Goal: Register for event/course

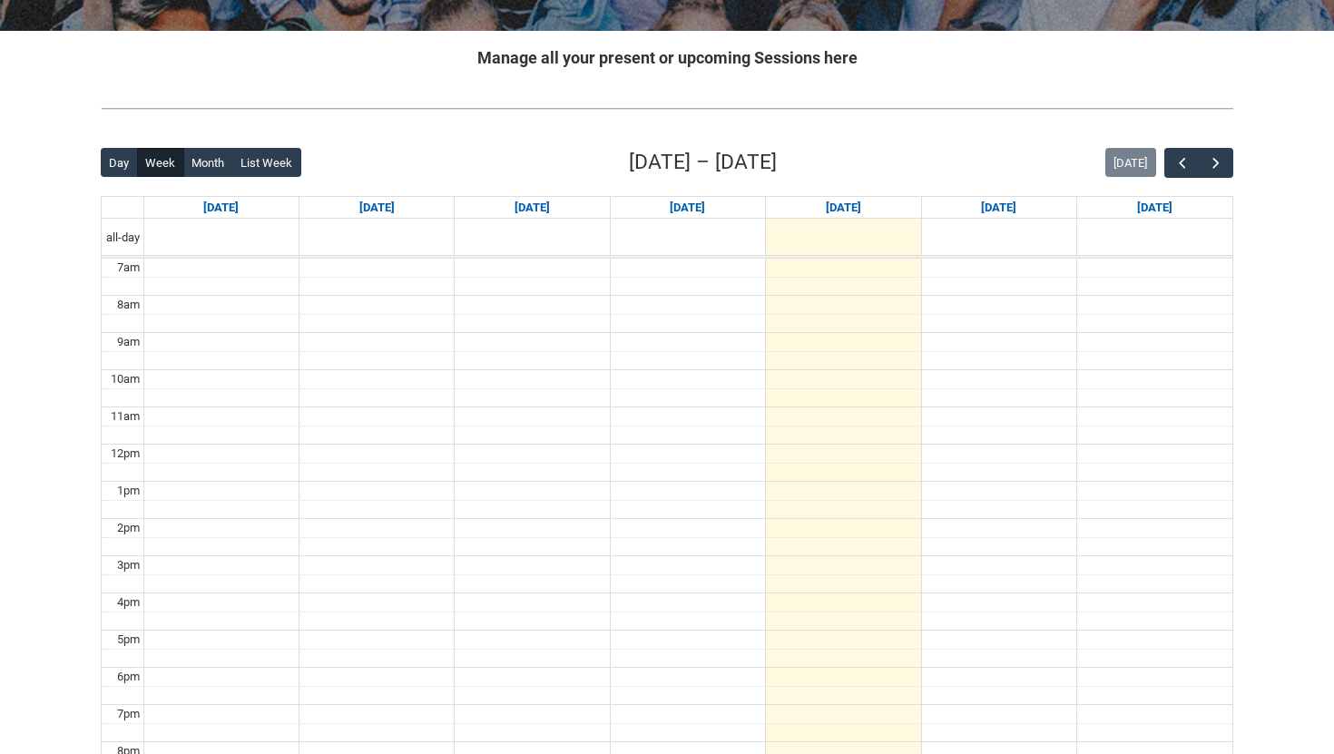
scroll to position [335, 0]
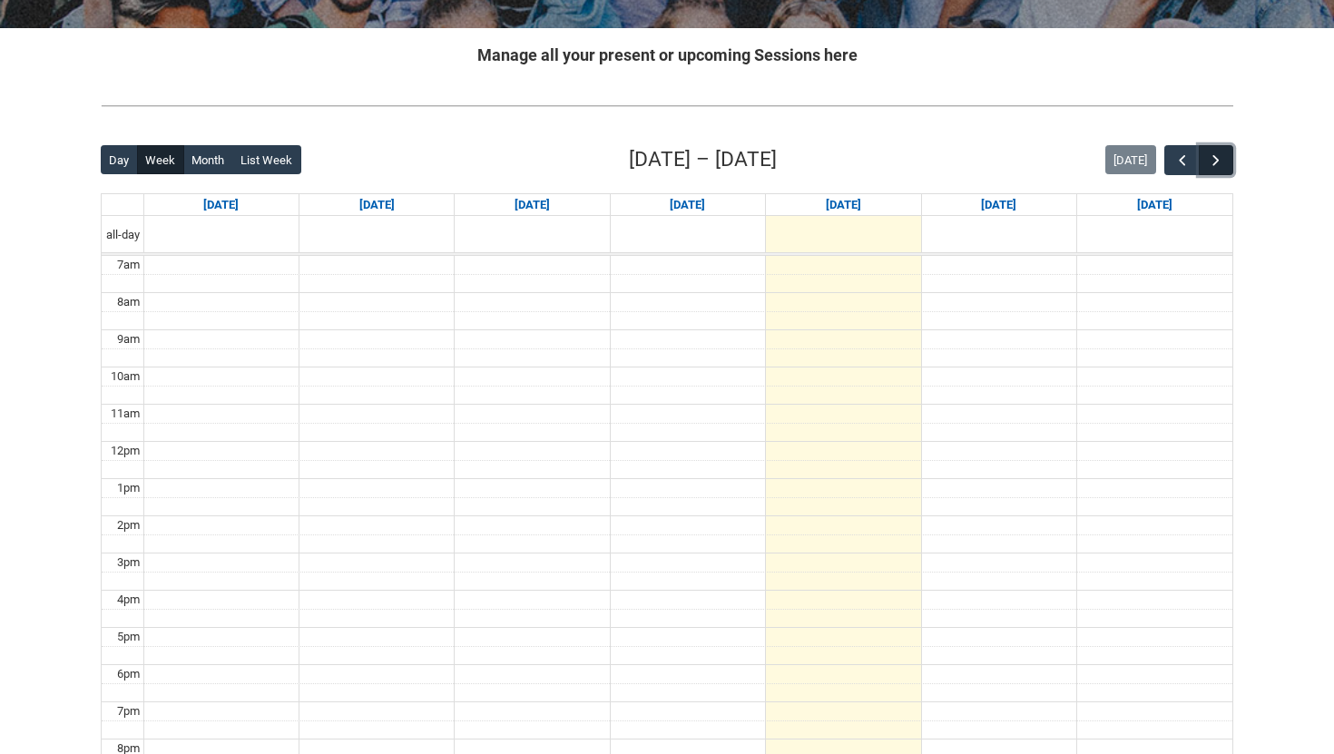
click at [1203, 161] on button "button" at bounding box center [1216, 160] width 34 height 30
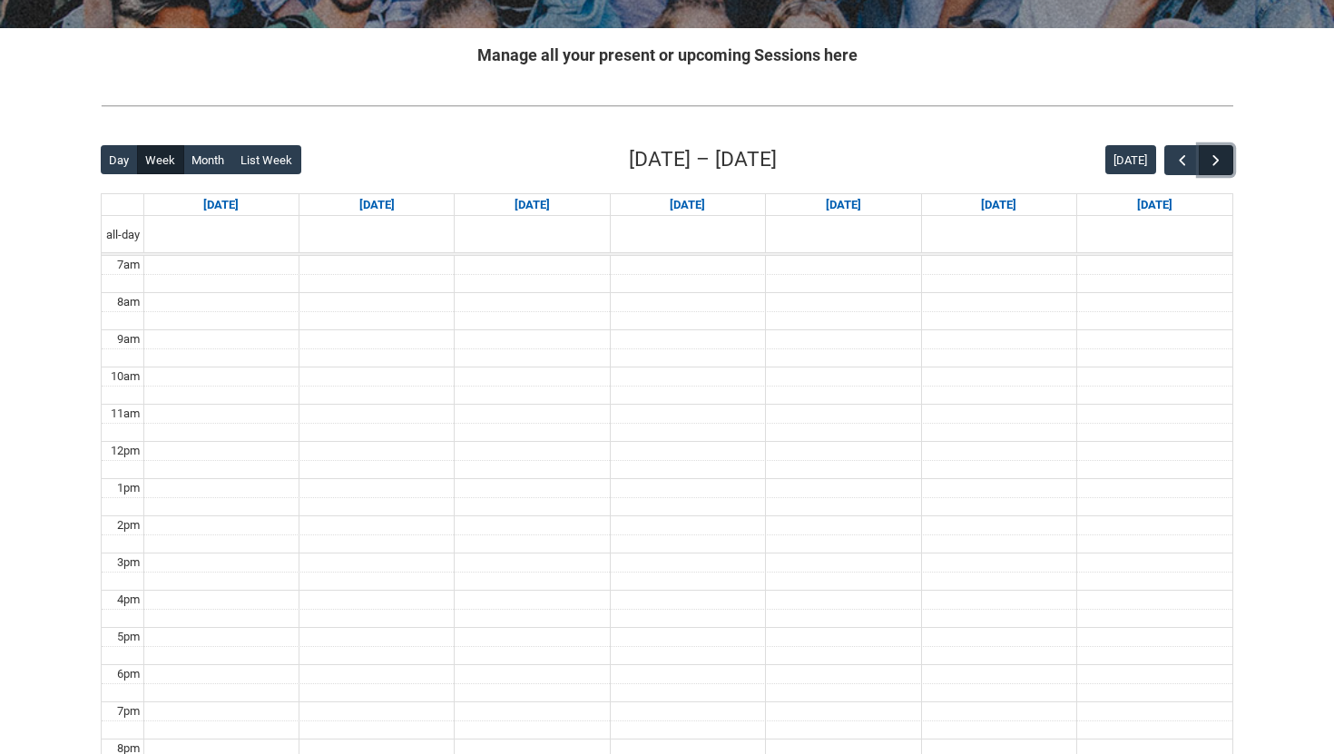
click at [1207, 164] on span "button" at bounding box center [1216, 161] width 18 height 18
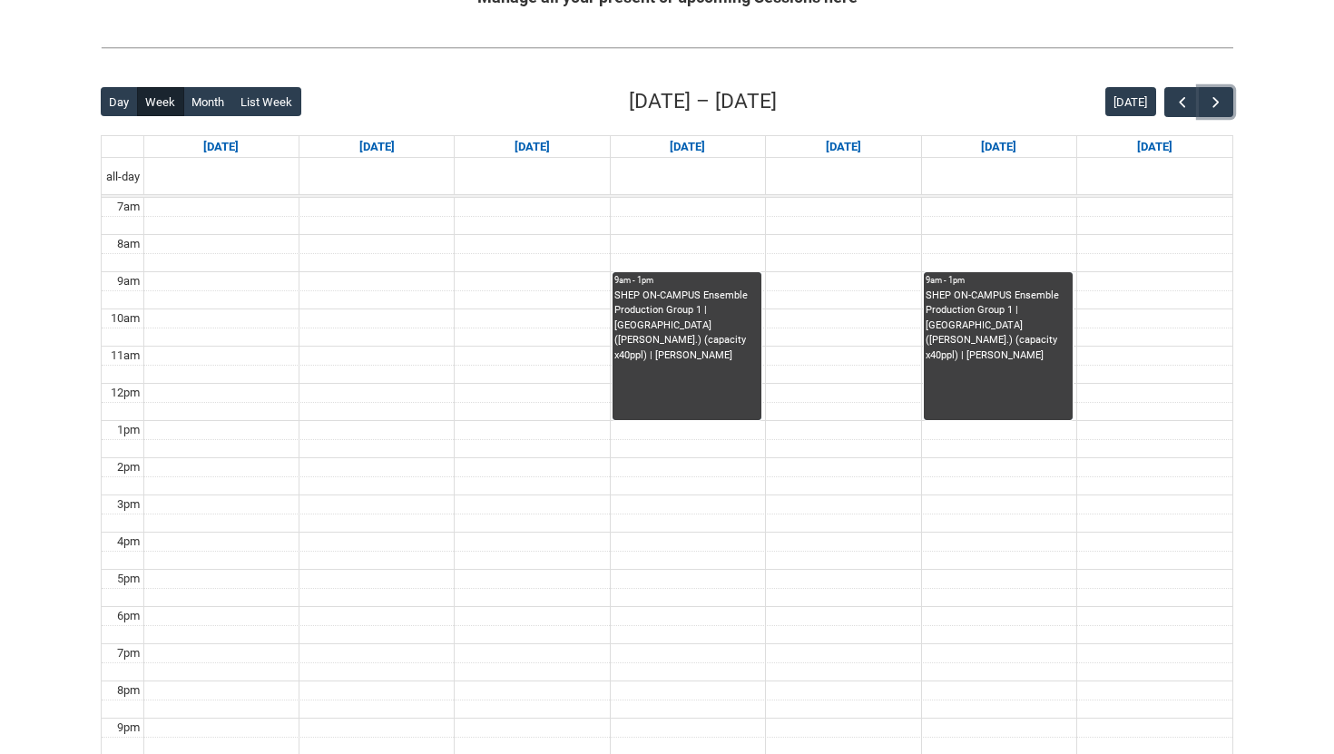
scroll to position [394, 0]
click at [646, 334] on div "SHEP ON-CAMPUS Ensemble Production Group 1 | Black Box (George St.) (capacity x…" at bounding box center [687, 325] width 145 height 75
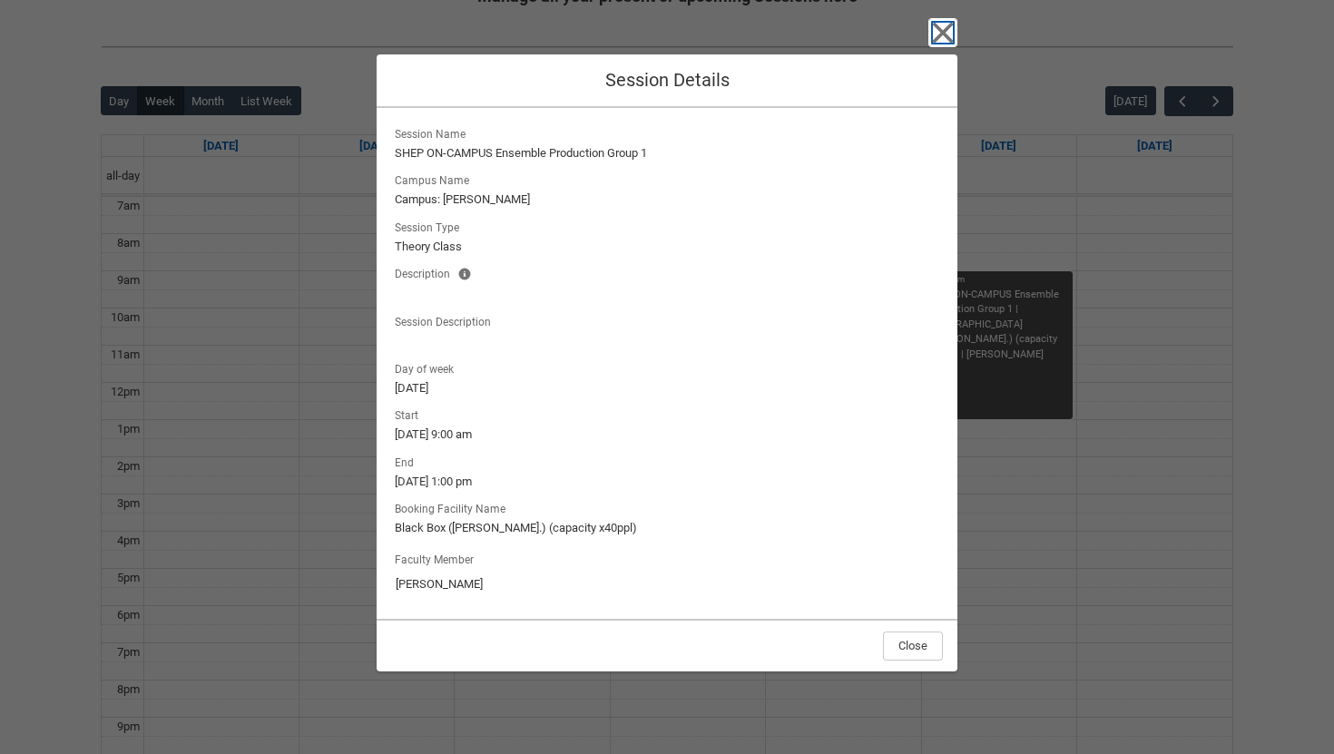
click at [955, 25] on icon "button" at bounding box center [943, 32] width 29 height 29
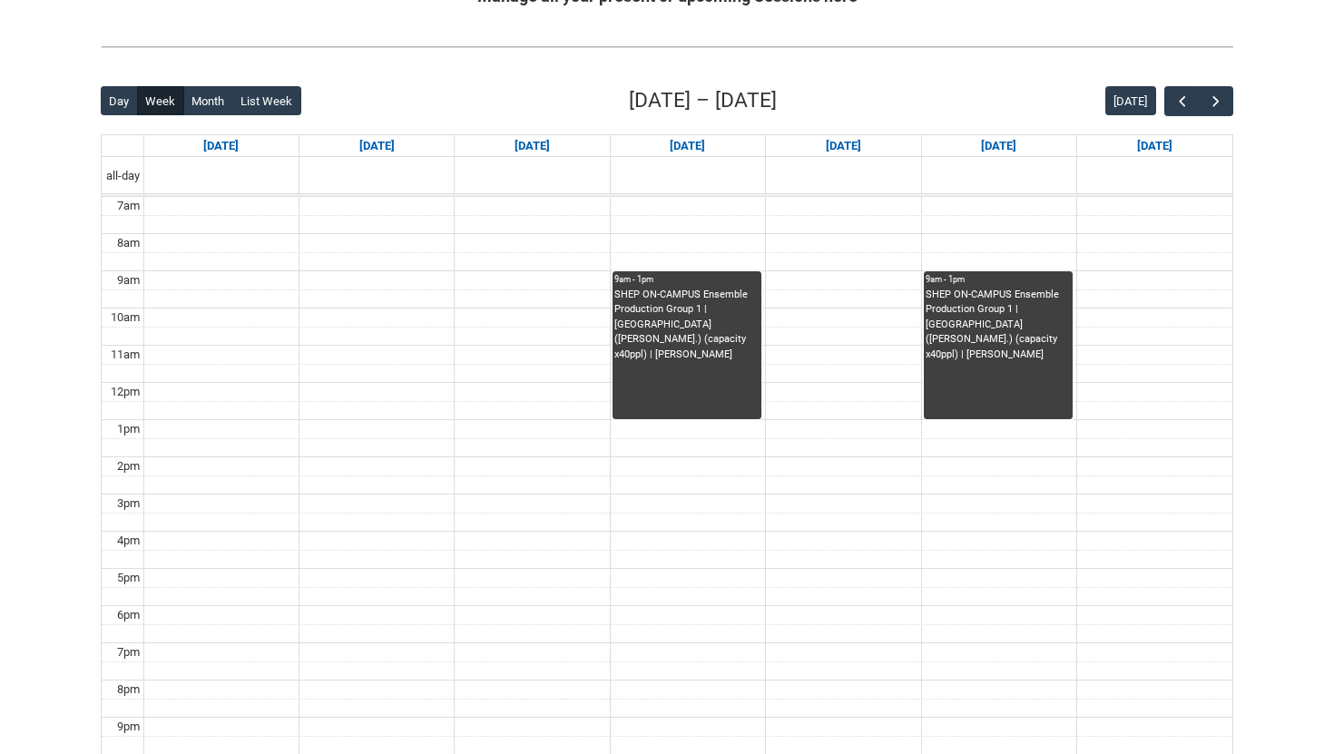
click at [664, 331] on div "SHEP ON-CAMPUS Ensemble Production Group 1 | Black Box (George St.) (capacity x…" at bounding box center [687, 325] width 145 height 75
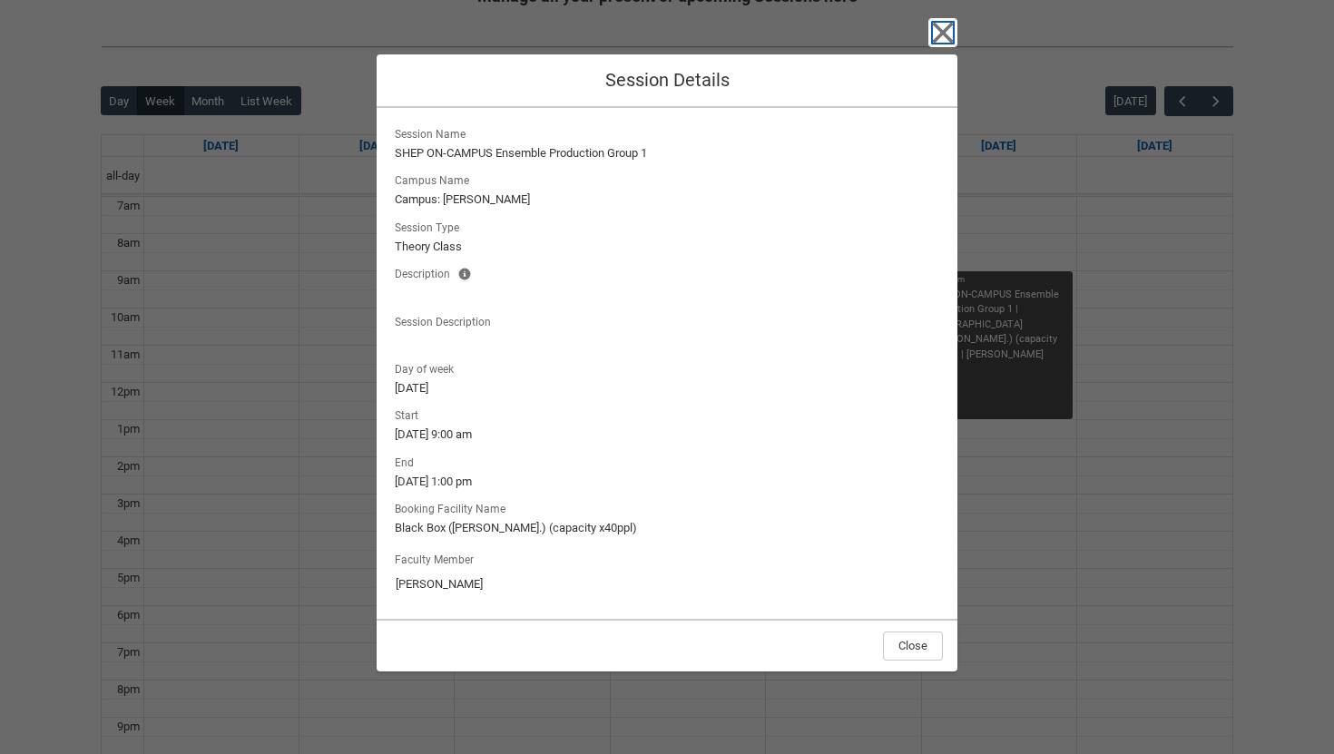
click at [934, 37] on icon "button" at bounding box center [943, 32] width 29 height 29
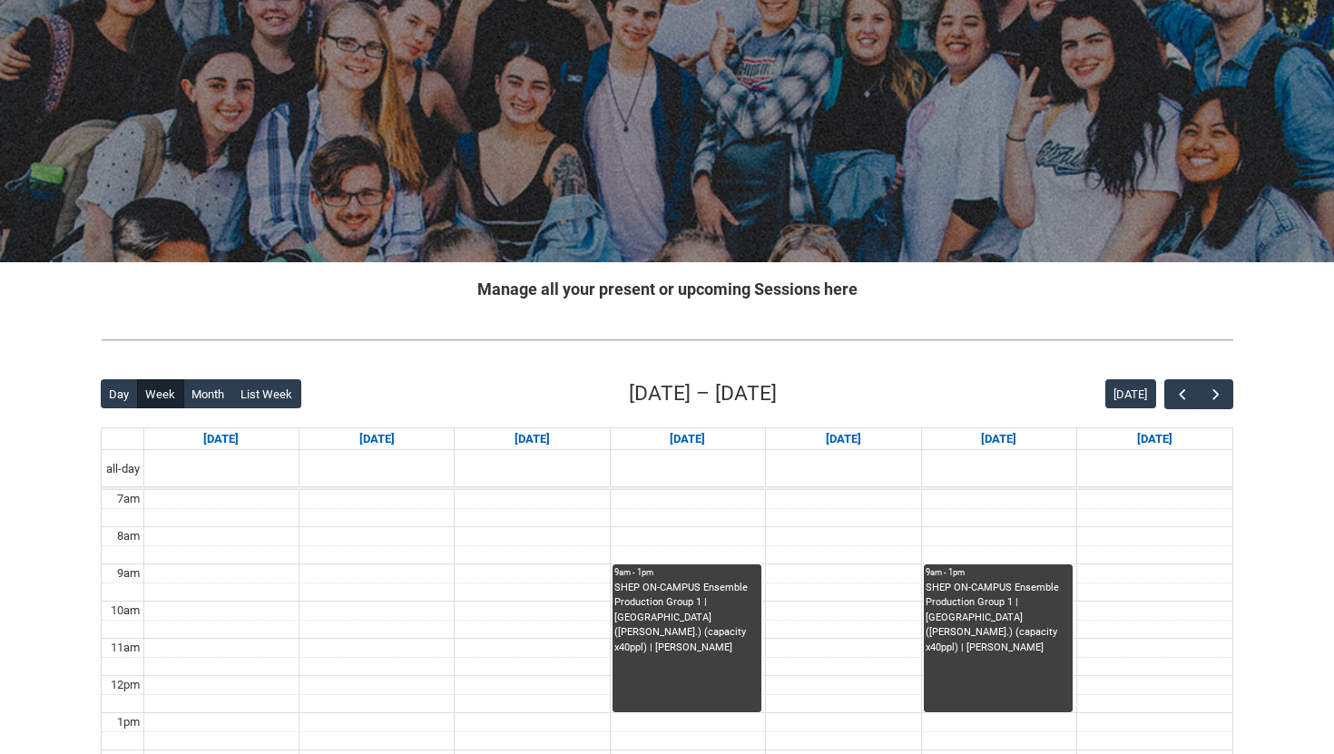
scroll to position [78, 0]
